Goal: Transaction & Acquisition: Purchase product/service

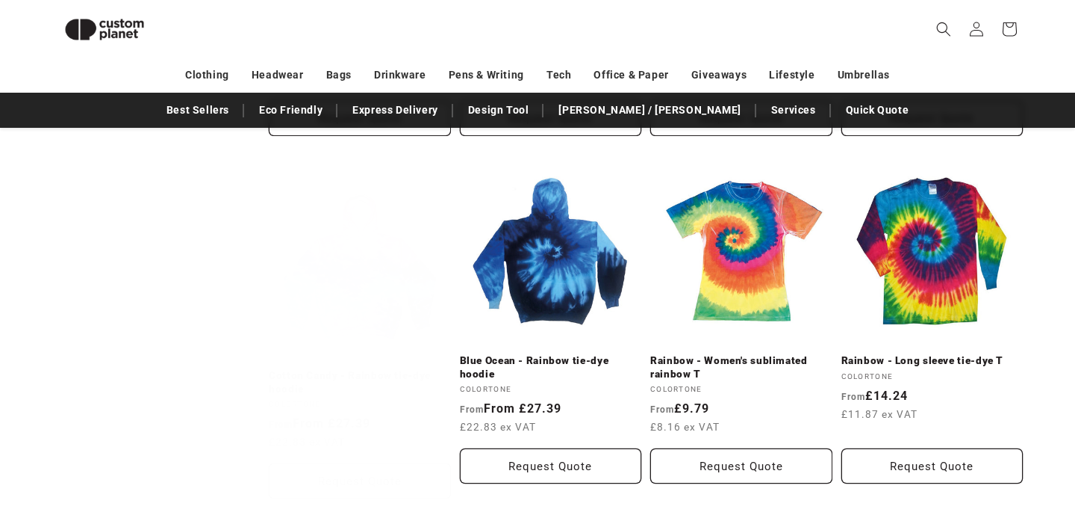
scroll to position [886, 0]
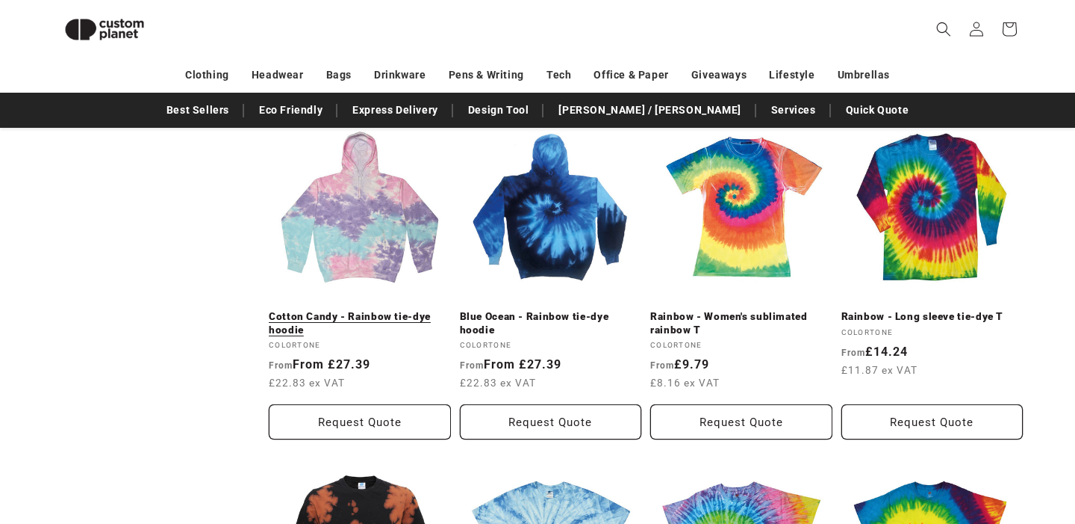
click at [407, 319] on link "Cotton Candy - Rainbow tie-dye hoodie" at bounding box center [360, 323] width 182 height 26
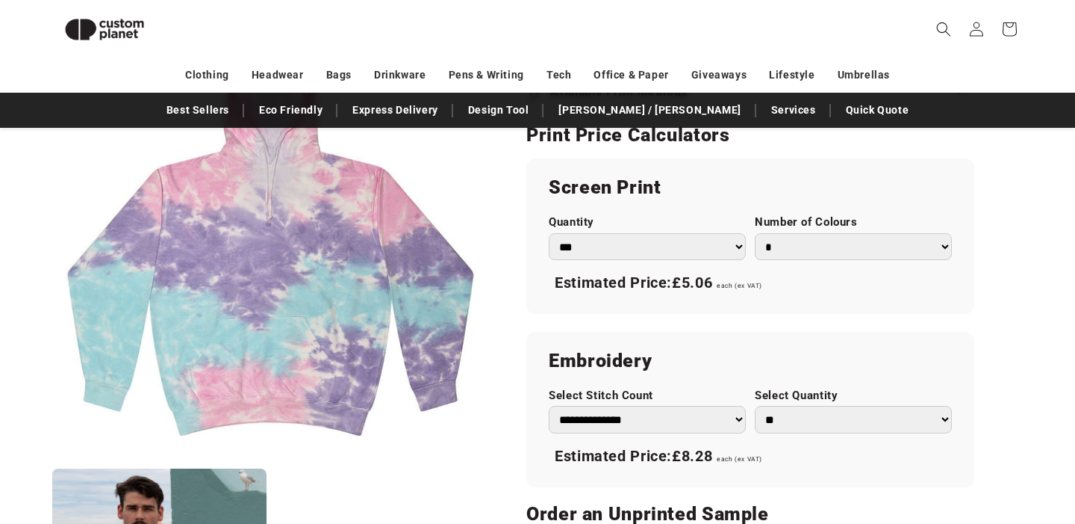
scroll to position [851, 0]
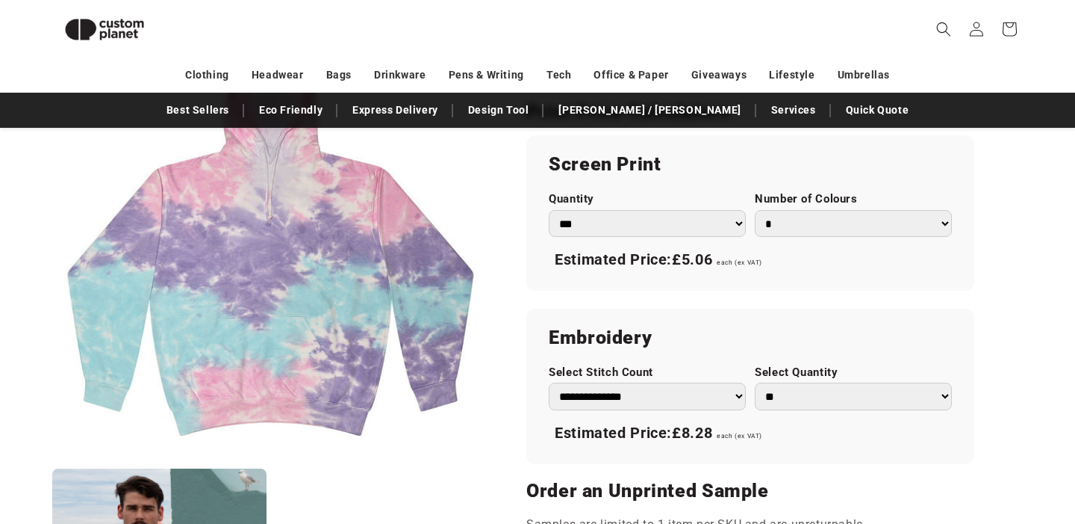
click at [719, 222] on select "*** *** *** **** **** **** ***** *****" at bounding box center [647, 224] width 197 height 28
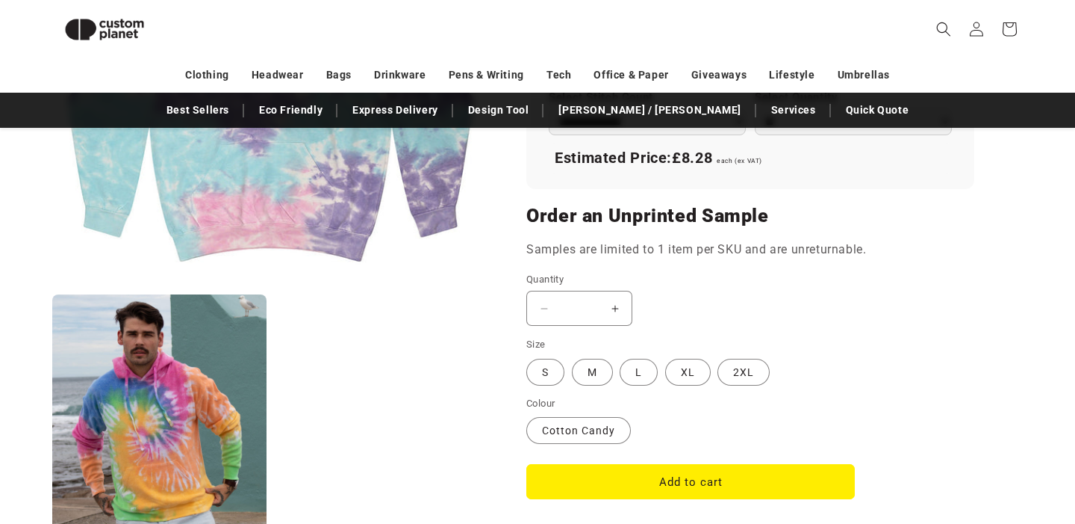
scroll to position [1217, 0]
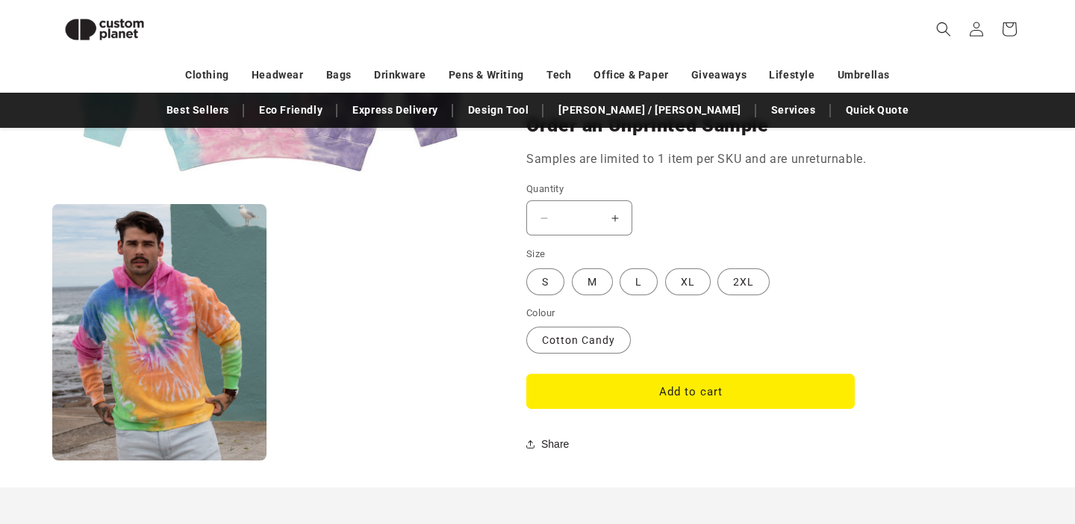
click at [620, 218] on button "Increase quantity for Cotton Candy - Rainbow tie-dye hoodie" at bounding box center [615, 217] width 34 height 35
click at [615, 218] on button "Increase quantity for Cotton Candy - Rainbow tie-dye hoodie" at bounding box center [615, 217] width 34 height 35
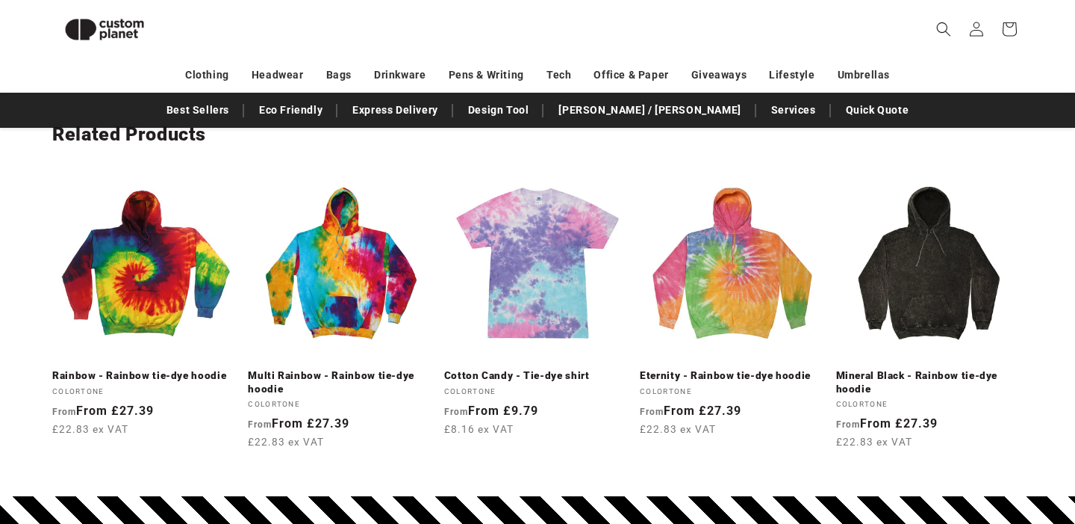
scroll to position [1782, 0]
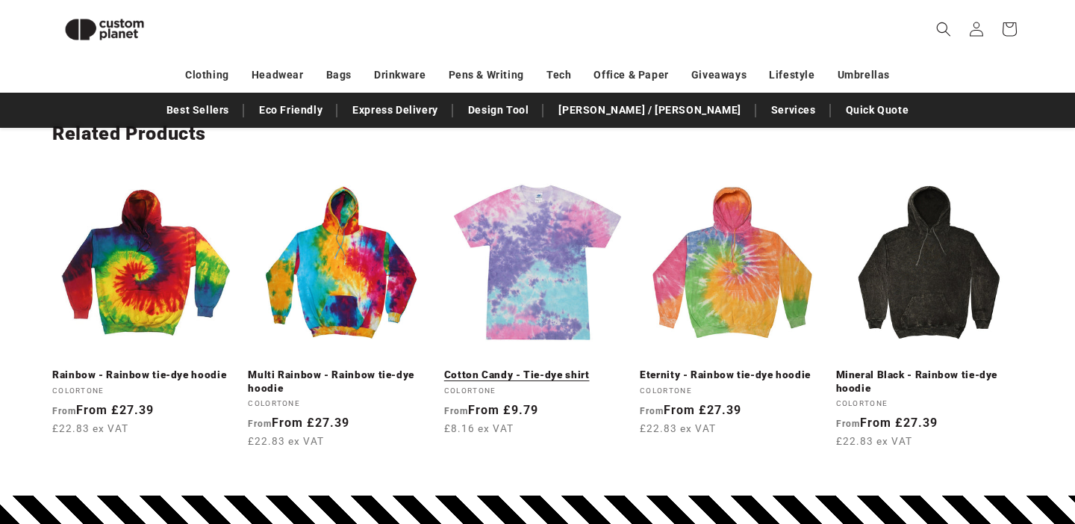
click at [537, 376] on link "Cotton Candy - Tie-dye shirt" at bounding box center [537, 374] width 187 height 13
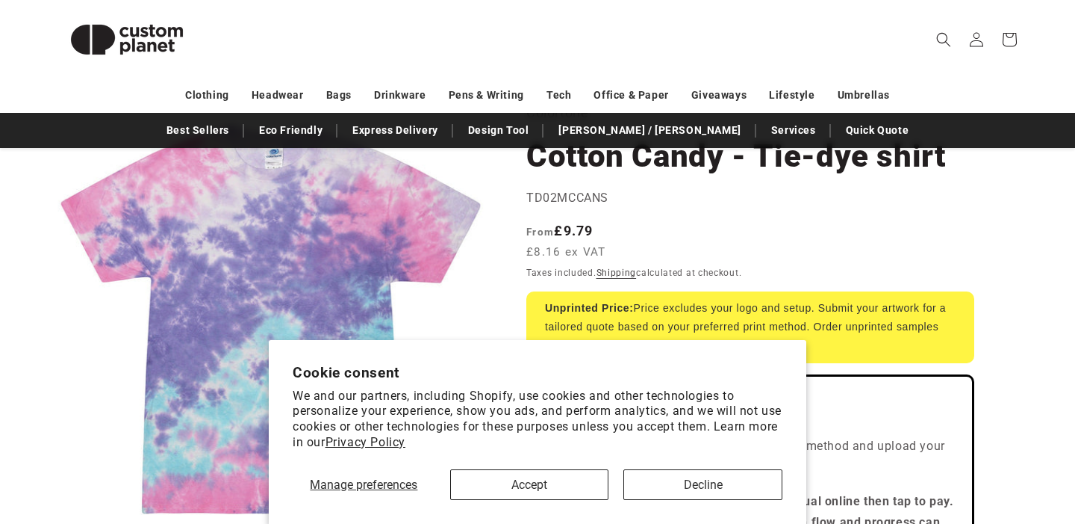
scroll to position [130, 0]
click at [665, 478] on button "Decline" at bounding box center [703, 484] width 159 height 31
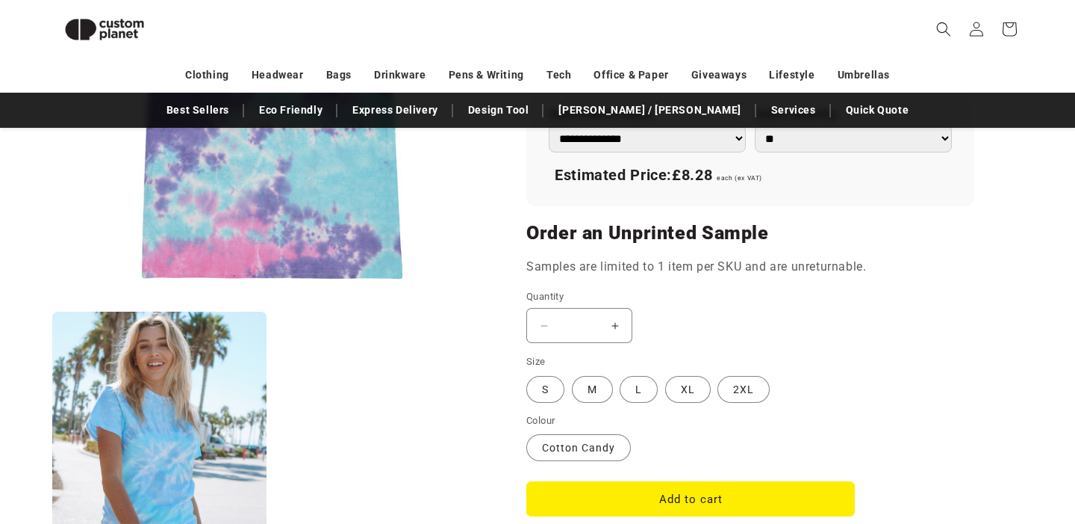
scroll to position [1079, 0]
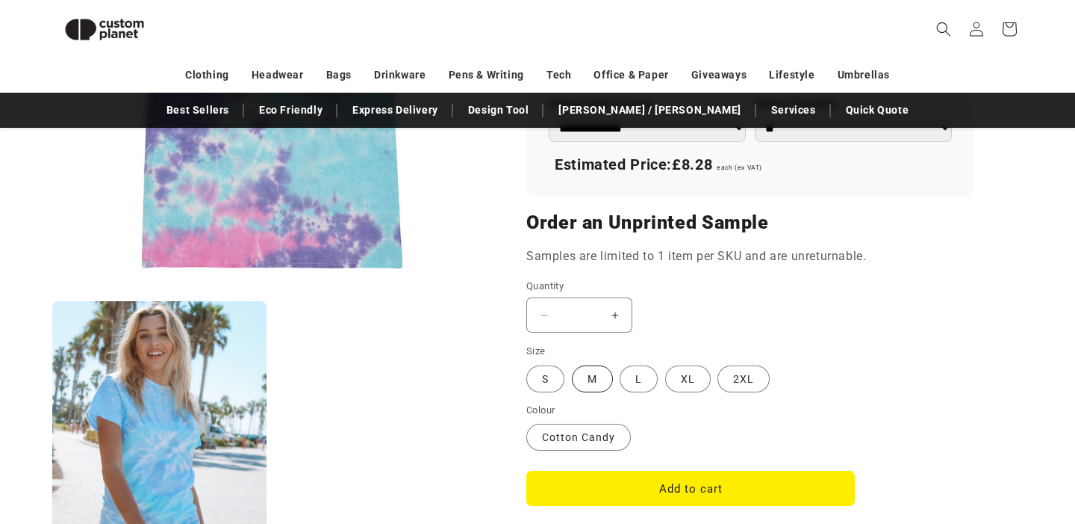
click at [603, 381] on label "M Variant sold out or unavailable" at bounding box center [592, 378] width 41 height 27
click at [547, 379] on label "S Variant sold out or unavailable" at bounding box center [545, 378] width 38 height 27
click at [619, 313] on button "Increase quantity for Cotton Candy - Tie-dye shirt" at bounding box center [615, 314] width 34 height 35
click at [618, 313] on button "Increase quantity for Cotton Candy - Tie-dye shirt" at bounding box center [615, 314] width 34 height 35
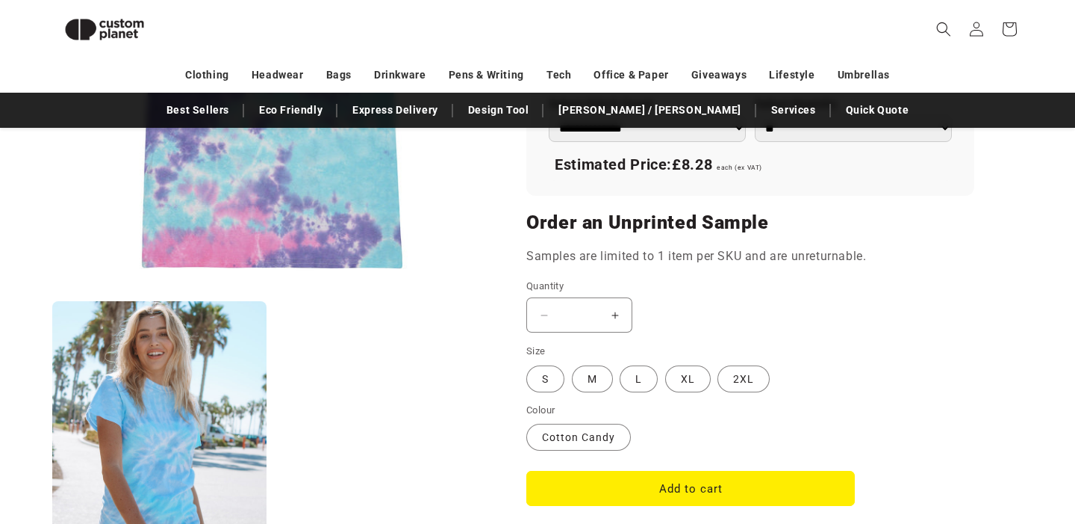
click at [616, 318] on button "Increase quantity for Cotton Candy - Tie-dye shirt" at bounding box center [615, 314] width 34 height 35
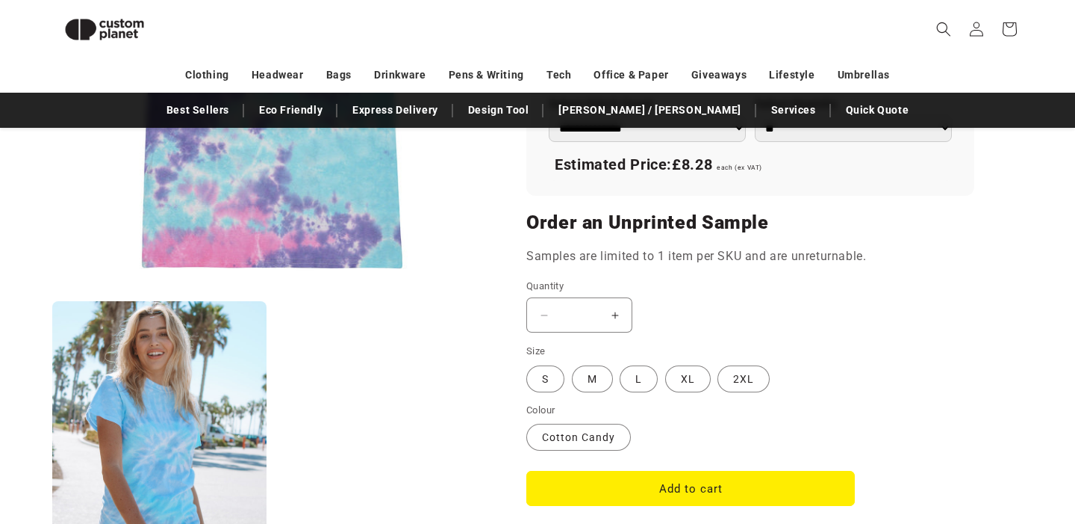
click at [616, 318] on button "Increase quantity for Cotton Candy - Tie-dye shirt" at bounding box center [615, 314] width 34 height 35
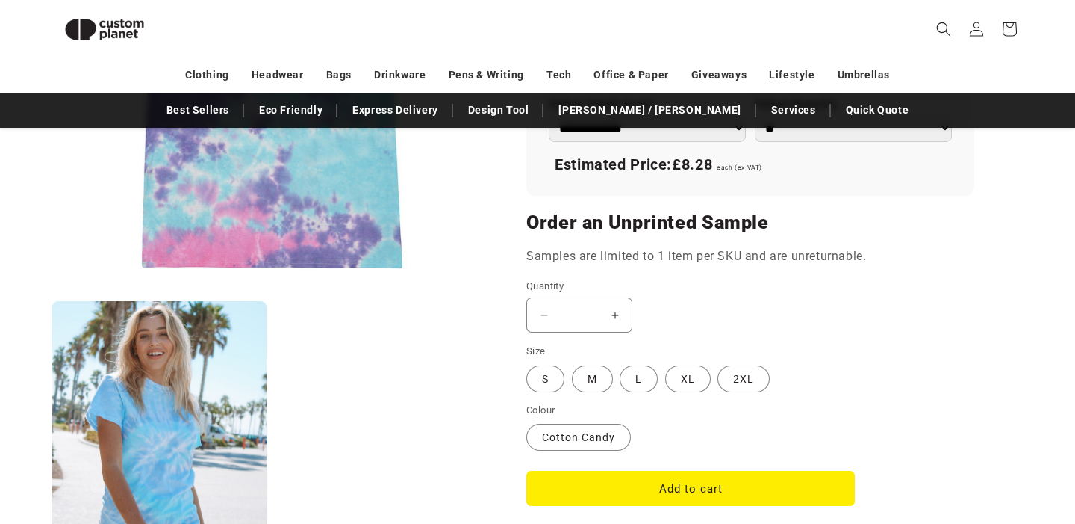
click at [578, 312] on input "*" at bounding box center [579, 314] width 37 height 35
click at [606, 314] on button "Increase quantity for Cotton Candy - Tie-dye shirt" at bounding box center [615, 314] width 34 height 35
click at [645, 306] on div "Decrease quantity for Cotton Candy - Tie-dye shirt * Increase quantity for Cott…" at bounding box center [690, 314] width 329 height 35
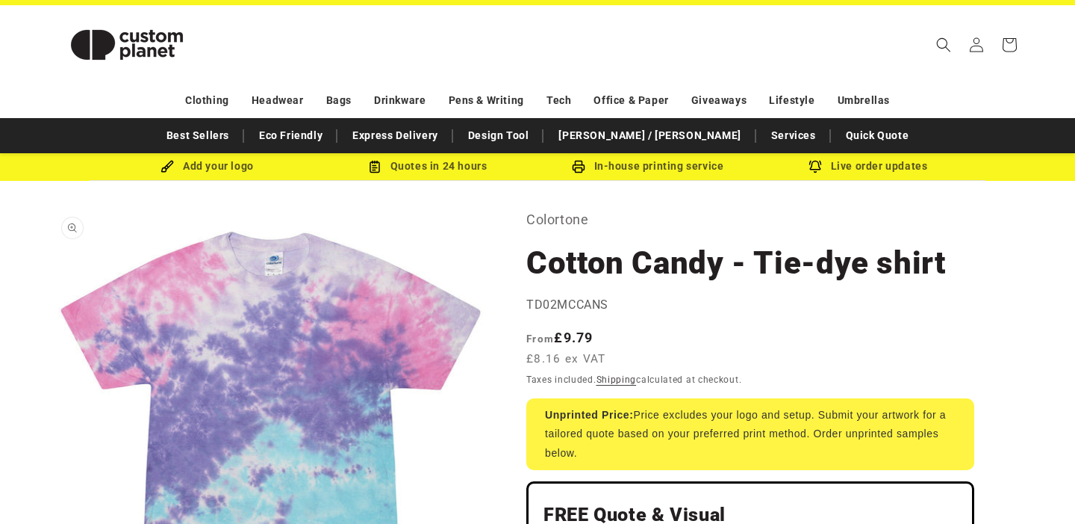
scroll to position [14, 0]
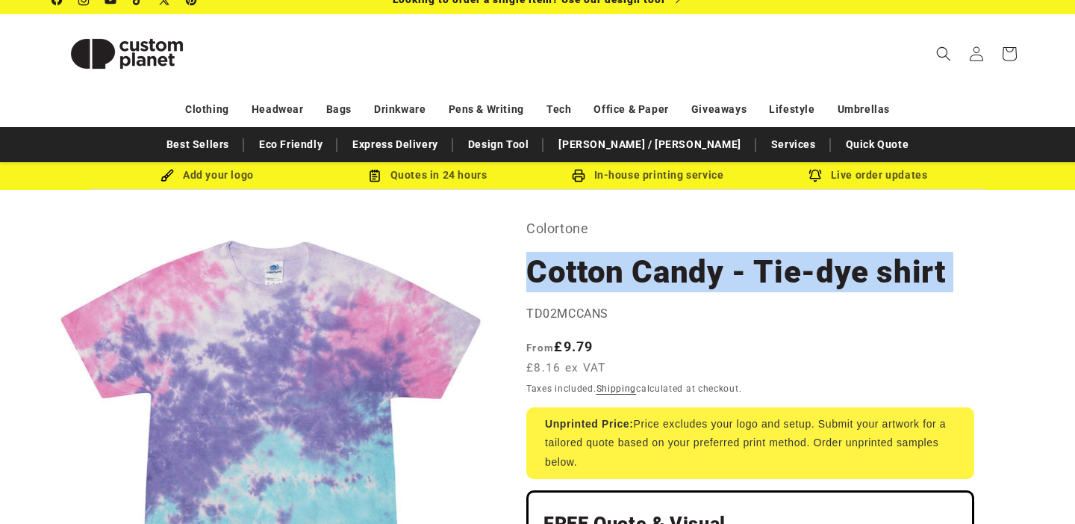
drag, startPoint x: 518, startPoint y: 271, endPoint x: 900, endPoint y: 293, distance: 383.0
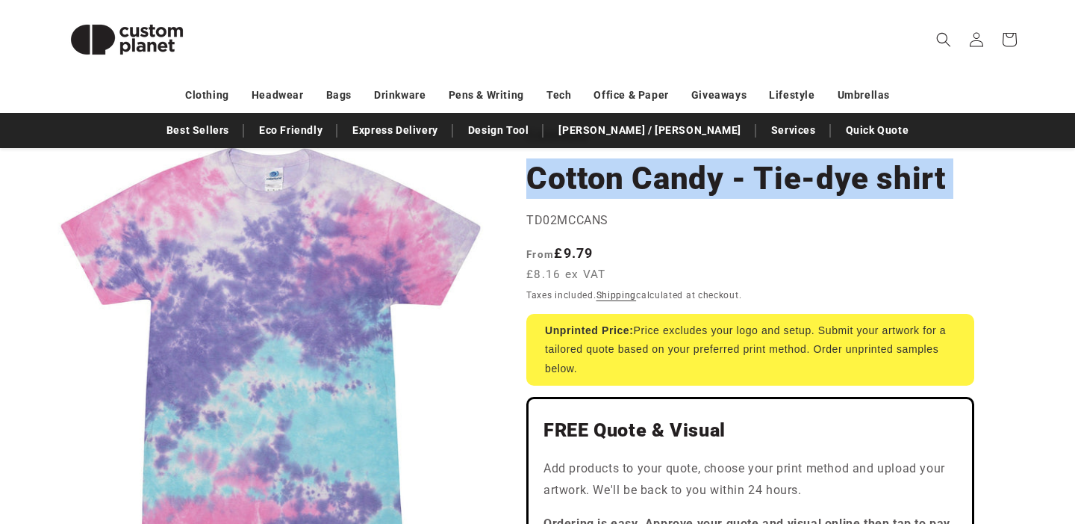
scroll to position [118, 0]
